Goal: Information Seeking & Learning: Learn about a topic

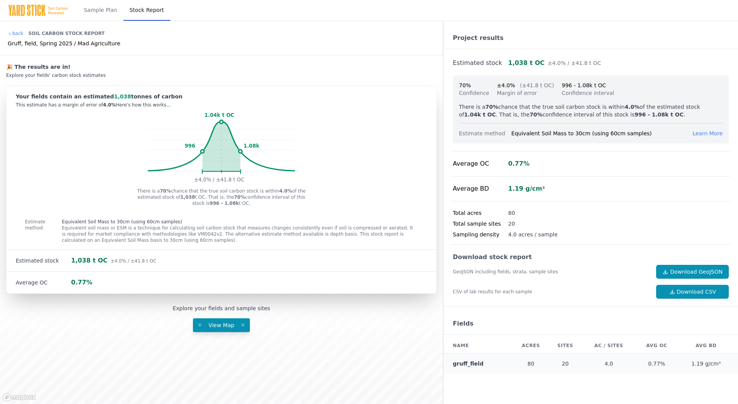
click at [707, 130] on span "Learn More" at bounding box center [708, 133] width 30 height 6
